Goal: Navigation & Orientation: Find specific page/section

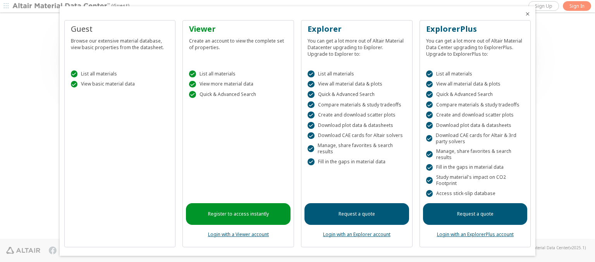
click at [525, 14] on icon "Close" at bounding box center [528, 14] width 6 height 6
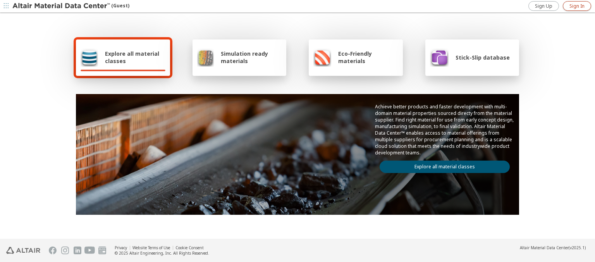
click at [577, 6] on span "Sign In" at bounding box center [577, 6] width 15 height 6
click at [62, 6] on img at bounding box center [61, 6] width 99 height 8
click at [132, 57] on span "Explore all material classes" at bounding box center [135, 57] width 60 height 15
click at [442, 165] on link "Explore all material classes" at bounding box center [445, 167] width 130 height 12
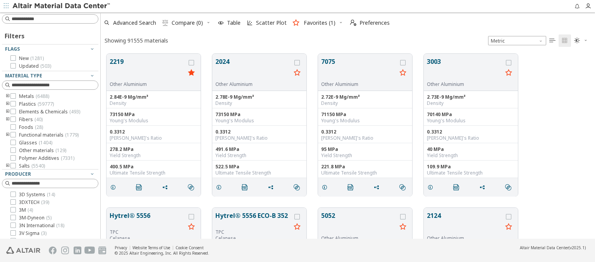
scroll to position [185, 488]
type input "****"
click at [62, 6] on img at bounding box center [61, 6] width 99 height 8
